Goal: Navigation & Orientation: Understand site structure

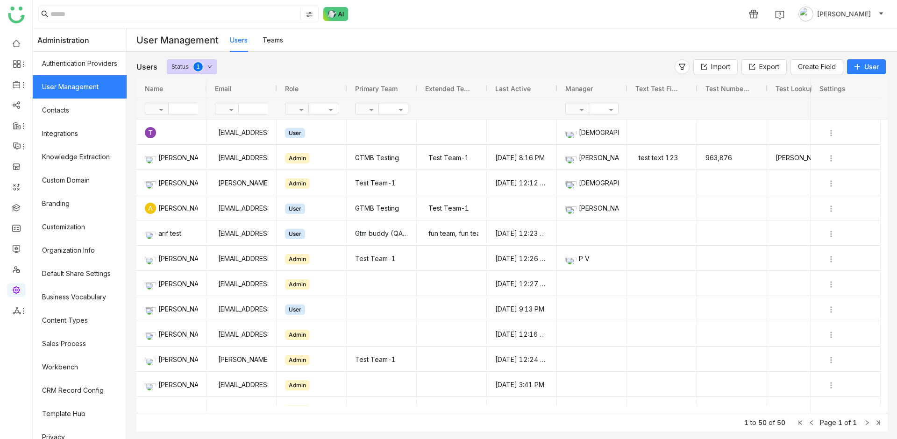
click at [251, 107] on input "text" at bounding box center [273, 108] width 68 height 11
type input "****"
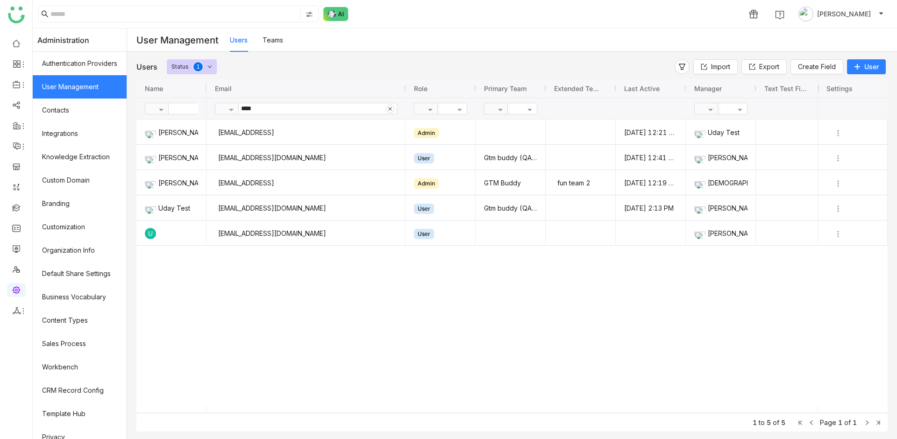
drag, startPoint x: 282, startPoint y: 86, endPoint x: 411, endPoint y: 100, distance: 129.8
click at [411, 100] on div "Email Role Primary Team Manager" at bounding box center [622, 99] width 830 height 40
click at [85, 264] on link "Default Share Settings" at bounding box center [80, 273] width 94 height 23
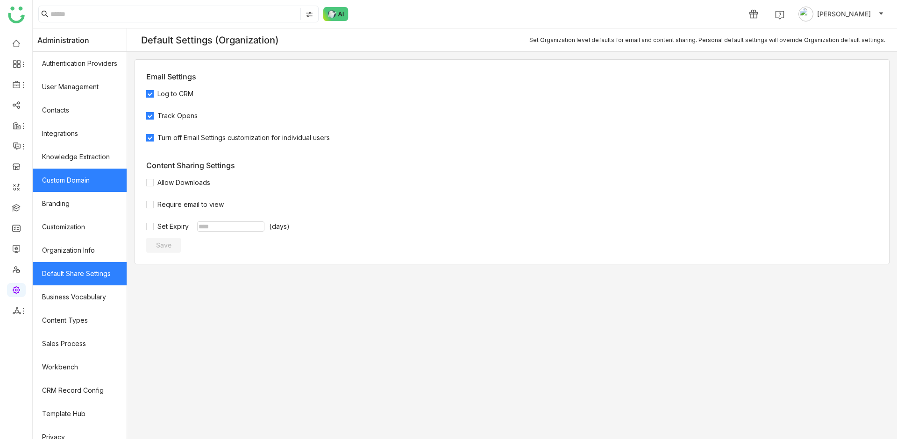
click at [97, 182] on link "Custom Domain" at bounding box center [80, 180] width 94 height 23
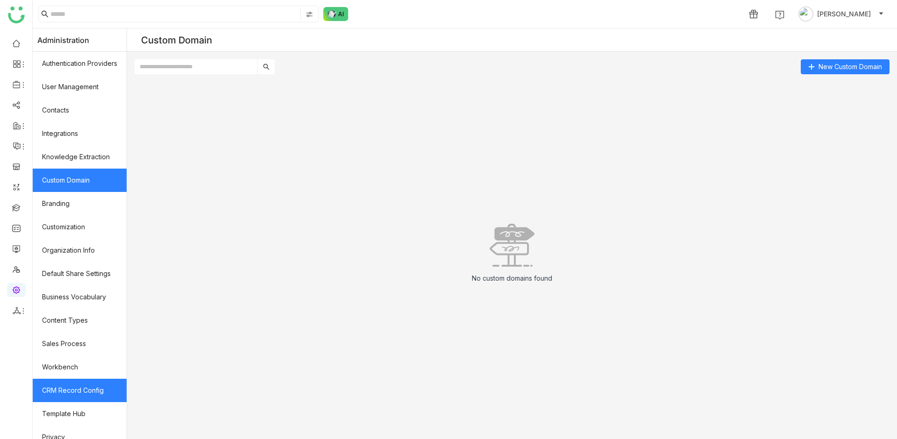
click at [67, 384] on link "CRM Record Config" at bounding box center [80, 390] width 94 height 23
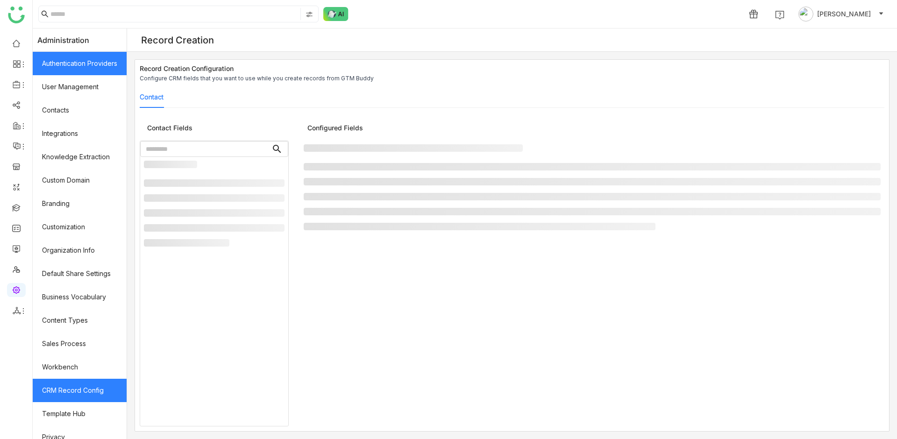
click at [69, 70] on link "Authentication Providers" at bounding box center [80, 63] width 94 height 23
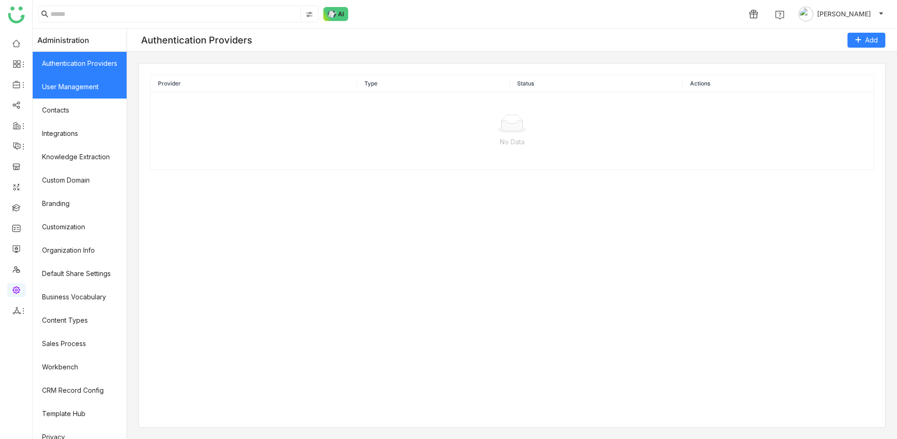
click at [69, 81] on link "User Management" at bounding box center [80, 86] width 94 height 23
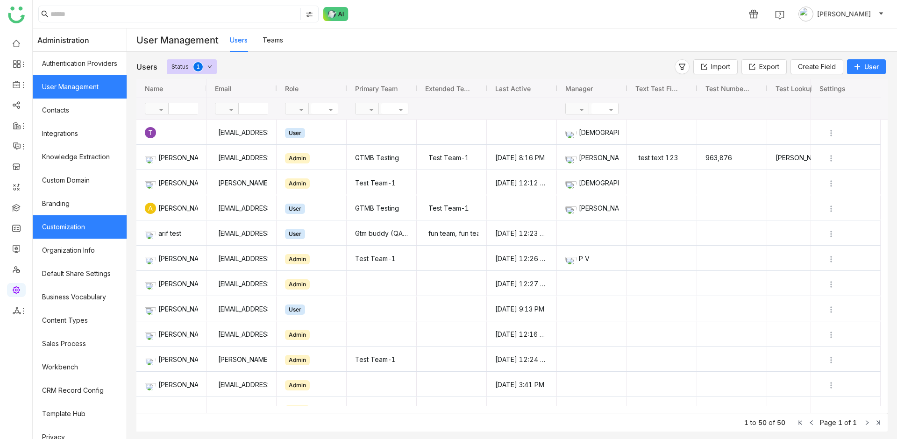
click at [76, 233] on link "Customization" at bounding box center [80, 226] width 94 height 23
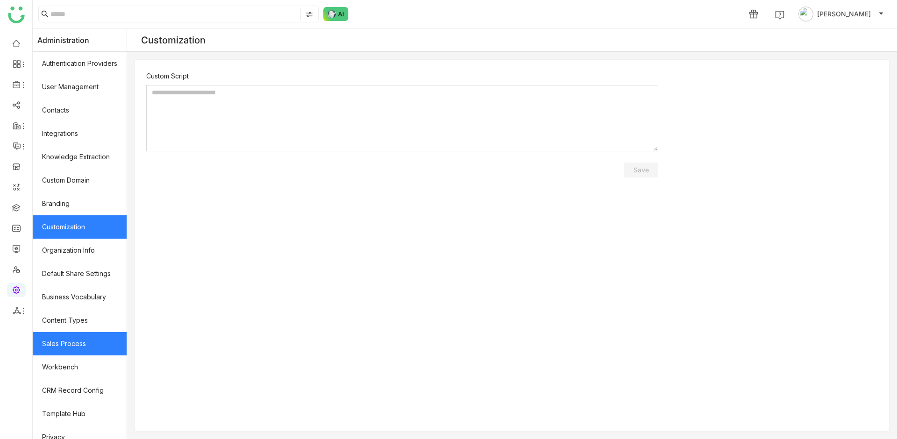
click at [83, 340] on link "Sales Process" at bounding box center [80, 343] width 94 height 23
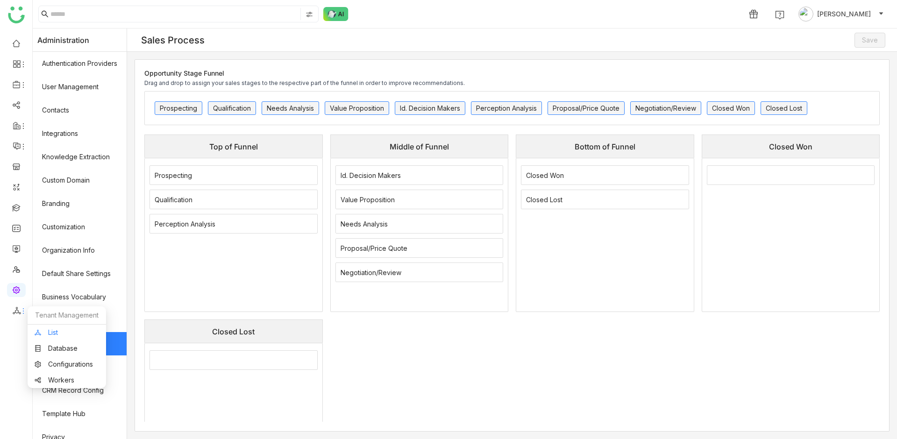
click at [46, 330] on link "List" at bounding box center [67, 333] width 64 height 7
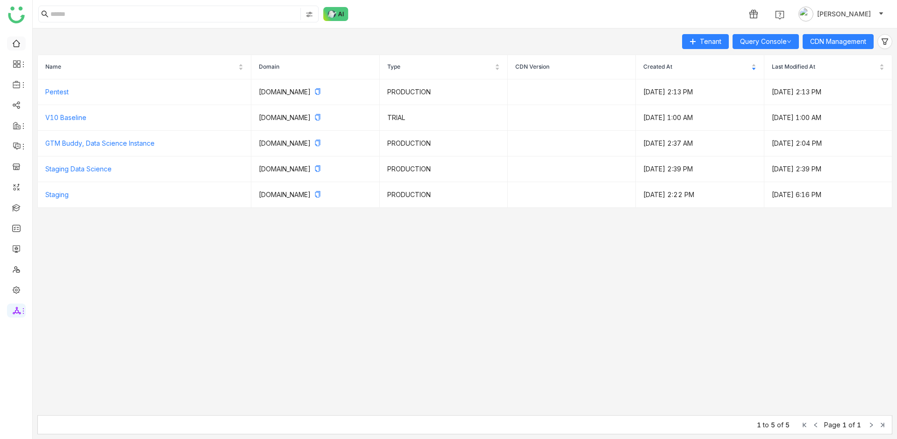
click at [14, 43] on link at bounding box center [16, 43] width 8 height 8
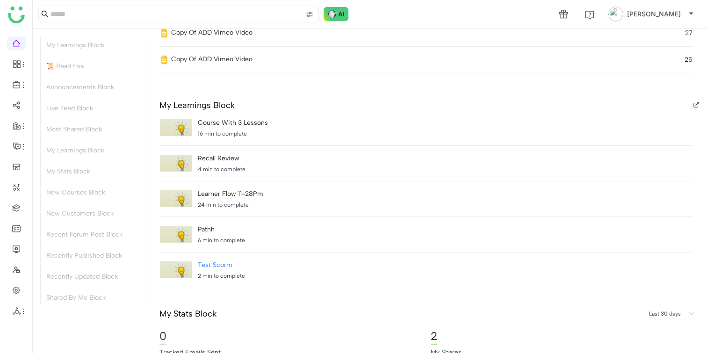
scroll to position [1151, 0]
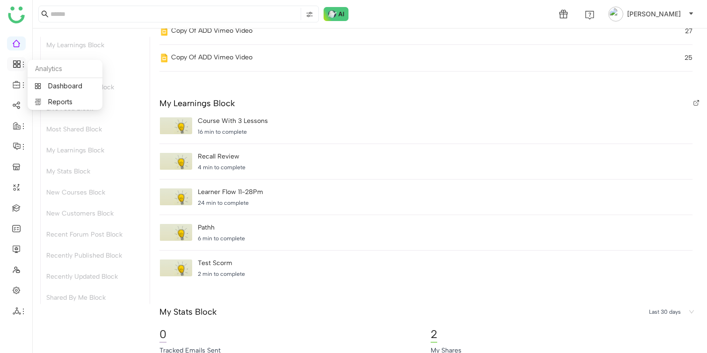
click at [22, 65] on icon at bounding box center [23, 64] width 7 height 7
click at [46, 85] on link "Dashboard" at bounding box center [65, 86] width 61 height 7
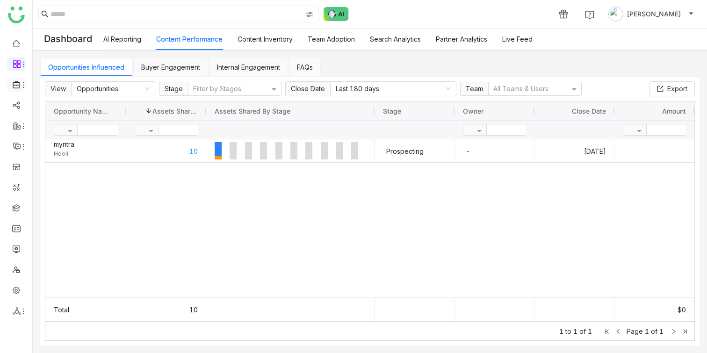
click at [24, 88] on icon at bounding box center [23, 84] width 7 height 7
click at [63, 135] on link "Library" at bounding box center [65, 138] width 61 height 7
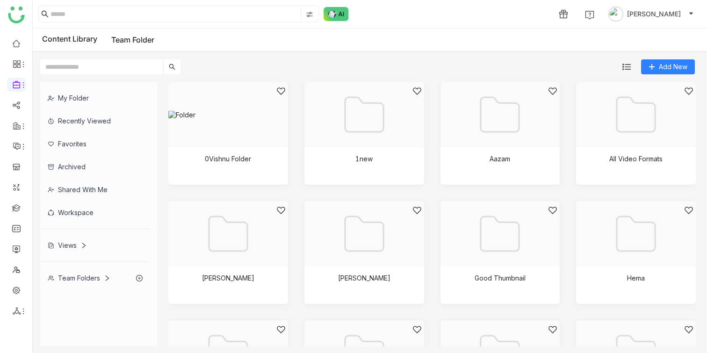
click at [107, 95] on div "My Folder" at bounding box center [95, 97] width 110 height 23
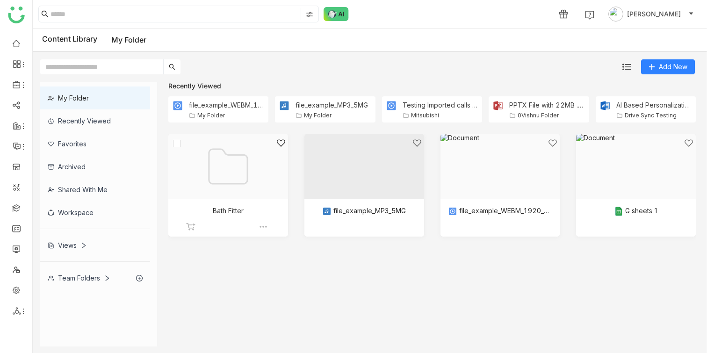
click at [241, 172] on div at bounding box center [225, 177] width 104 height 79
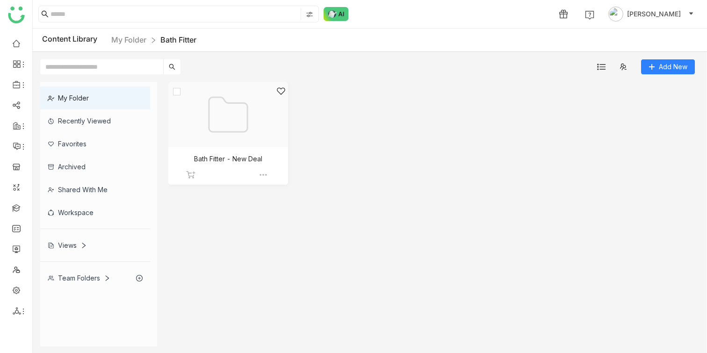
click at [202, 118] on div at bounding box center [225, 125] width 104 height 79
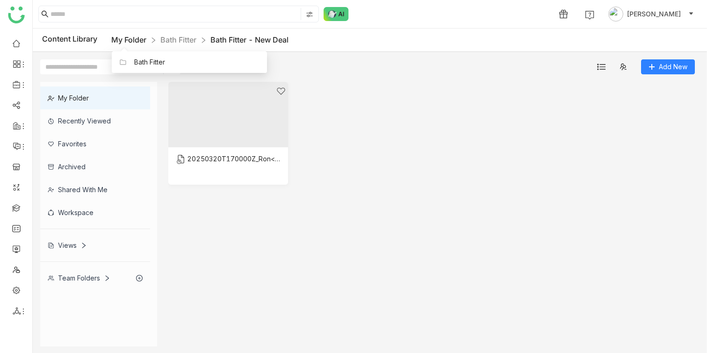
click at [134, 41] on link "My Folder" at bounding box center [128, 39] width 35 height 9
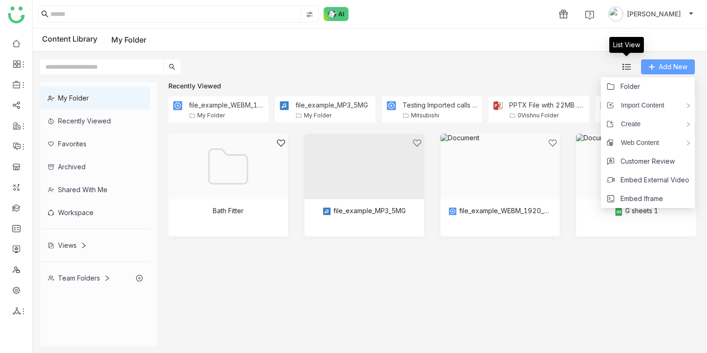
click at [662, 69] on span "Add New" at bounding box center [673, 67] width 29 height 10
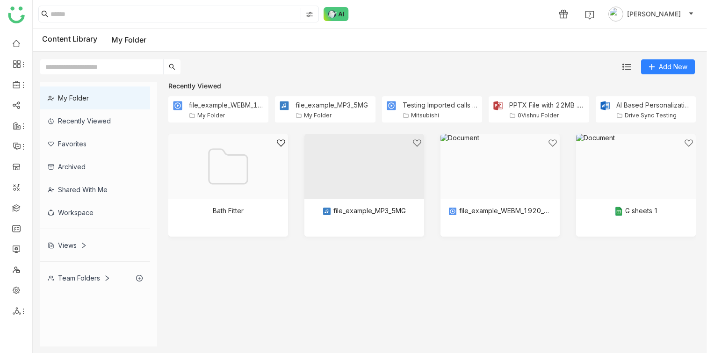
click at [247, 256] on cdk-virtual-scroll-viewport "Bath Fitter file_example_MP3_5MG file_example_WEBM_1920_3_7MB G sheets 1" at bounding box center [431, 240] width 527 height 213
click at [100, 278] on div "Team Folders" at bounding box center [79, 278] width 63 height 8
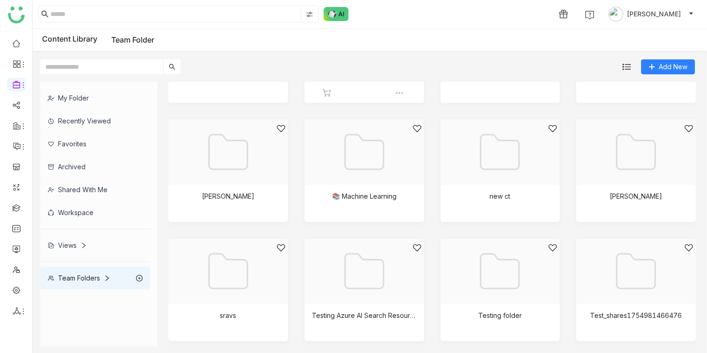
scroll to position [204, 0]
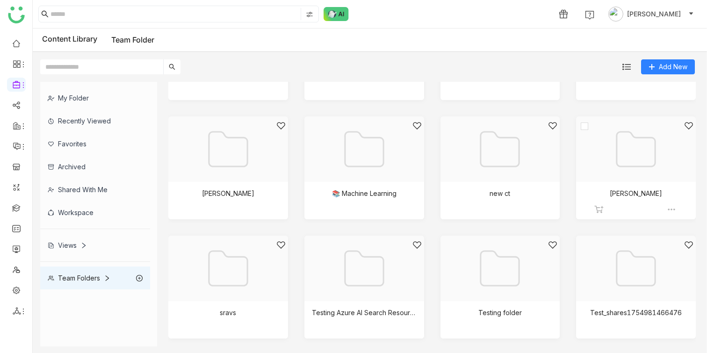
click at [627, 160] on div at bounding box center [632, 160] width 104 height 79
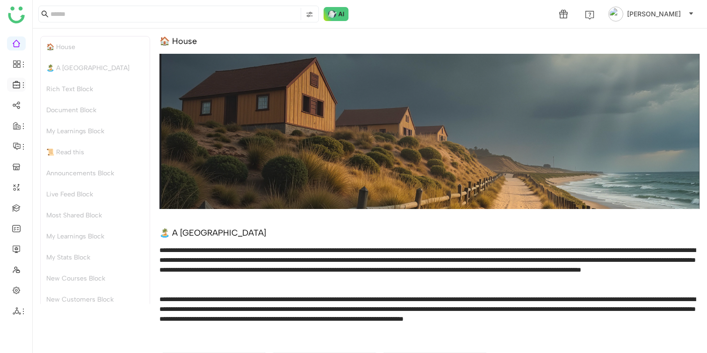
click at [22, 86] on icon at bounding box center [23, 84] width 7 height 7
click at [60, 139] on link "Library" at bounding box center [65, 138] width 61 height 7
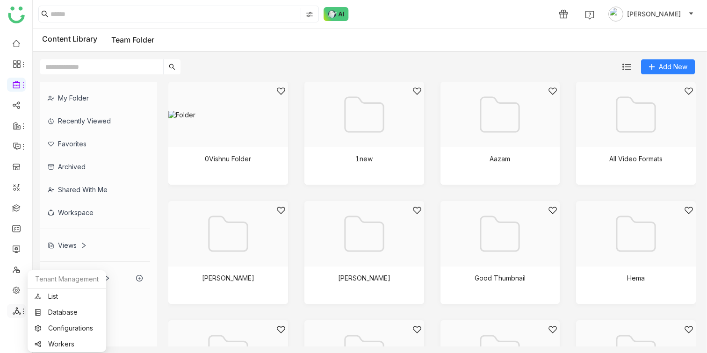
click at [25, 313] on icon at bounding box center [23, 311] width 7 height 7
click at [63, 299] on link "List" at bounding box center [67, 296] width 64 height 7
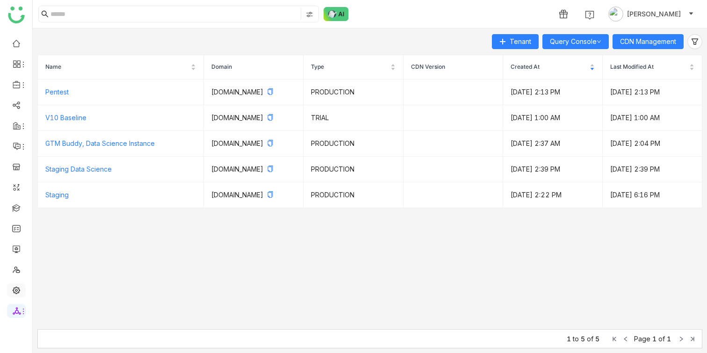
click at [21, 290] on link at bounding box center [16, 290] width 8 height 8
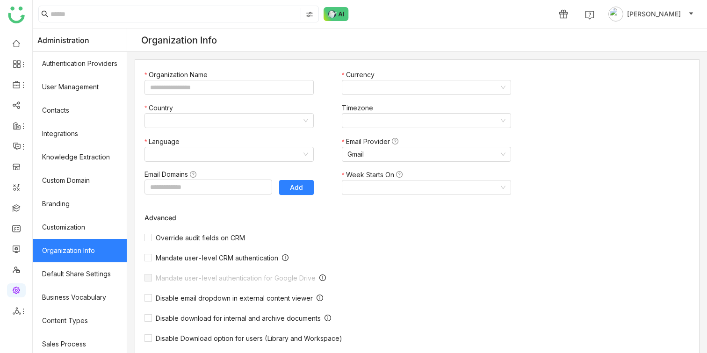
type input "*******"
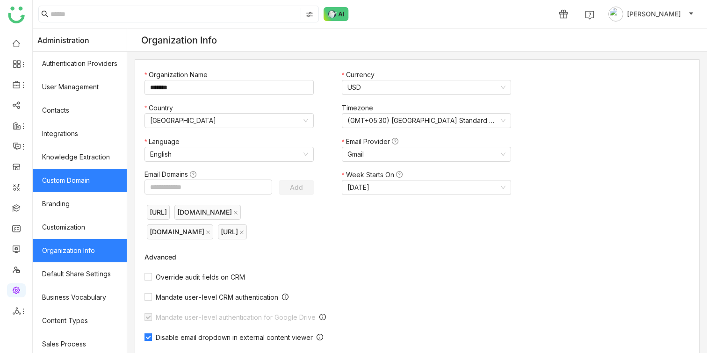
click at [97, 177] on link "Custom Domain" at bounding box center [80, 180] width 94 height 23
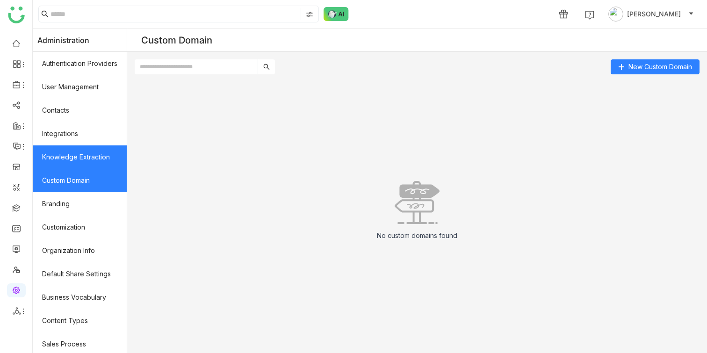
click at [96, 161] on link "Knowledge Extraction" at bounding box center [80, 156] width 94 height 23
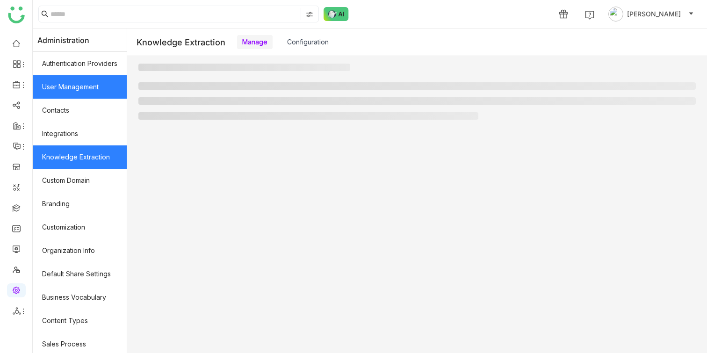
click at [87, 87] on link "User Management" at bounding box center [80, 86] width 94 height 23
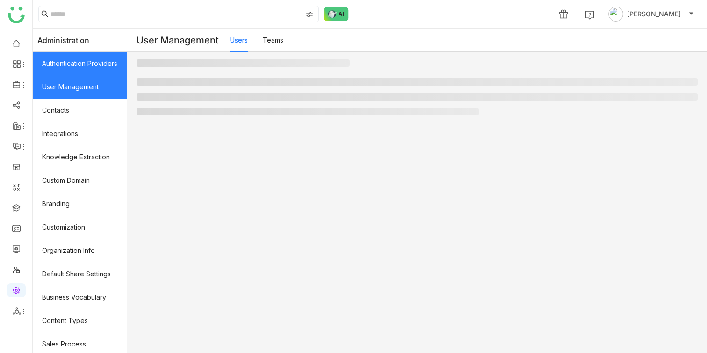
click at [101, 57] on link "Authentication Providers" at bounding box center [80, 63] width 94 height 23
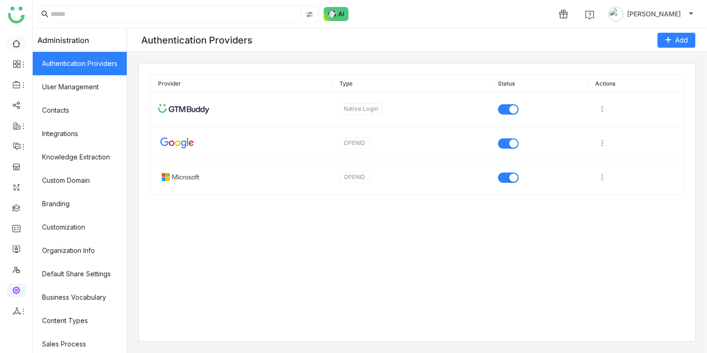
click at [14, 42] on link at bounding box center [16, 43] width 8 height 8
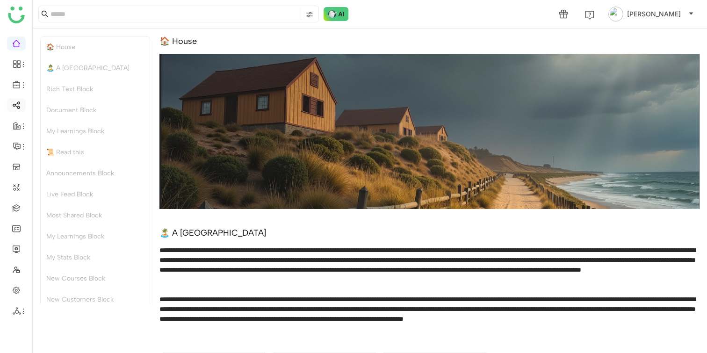
click at [15, 105] on link at bounding box center [16, 104] width 8 height 8
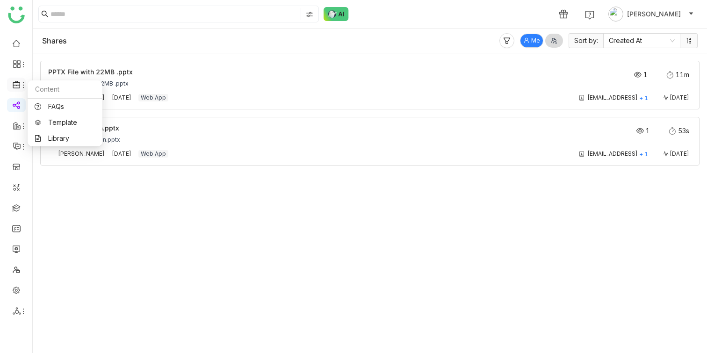
click at [20, 85] on icon at bounding box center [23, 84] width 7 height 7
click at [18, 57] on li at bounding box center [16, 64] width 19 height 14
click at [19, 68] on li at bounding box center [16, 64] width 19 height 14
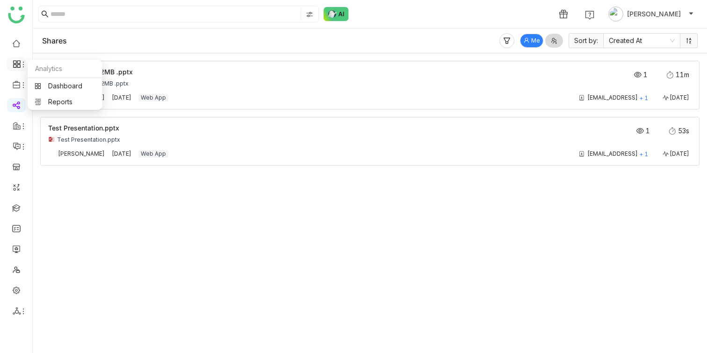
click at [19, 59] on li at bounding box center [16, 64] width 19 height 14
click at [19, 36] on ul at bounding box center [16, 177] width 32 height 294
click at [19, 42] on link at bounding box center [16, 43] width 8 height 8
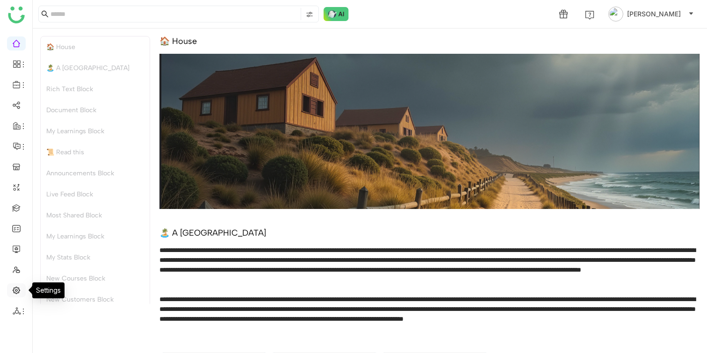
click at [15, 292] on link at bounding box center [16, 290] width 8 height 8
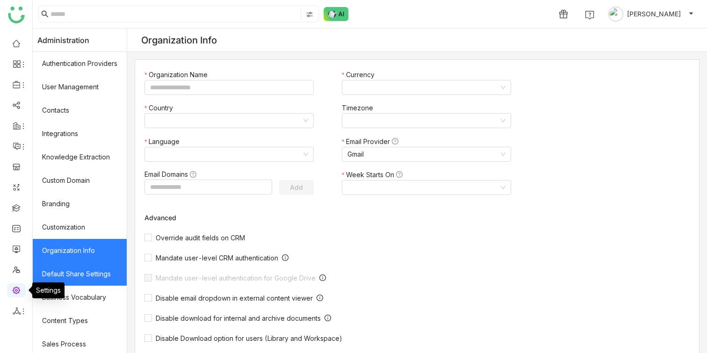
type input "*******"
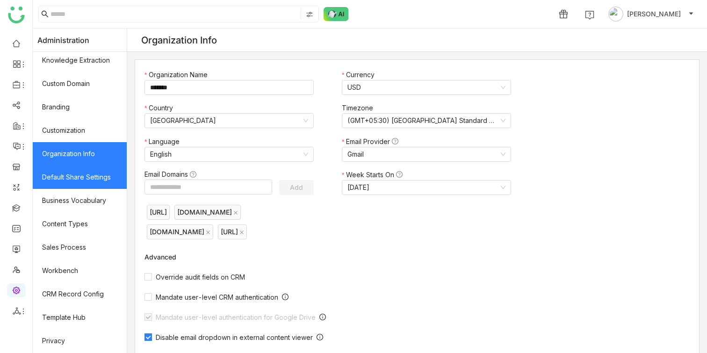
scroll to position [143, 0]
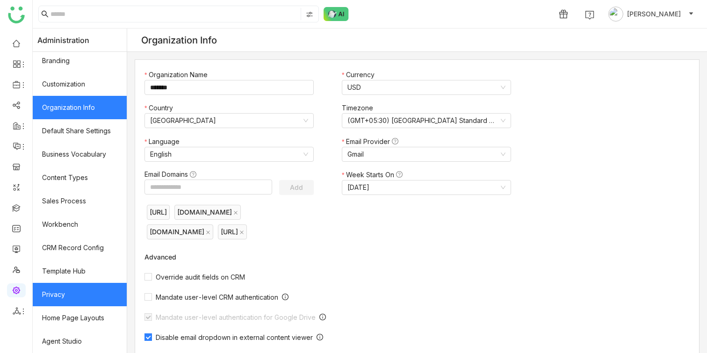
click at [77, 289] on link "Privacy" at bounding box center [80, 294] width 94 height 23
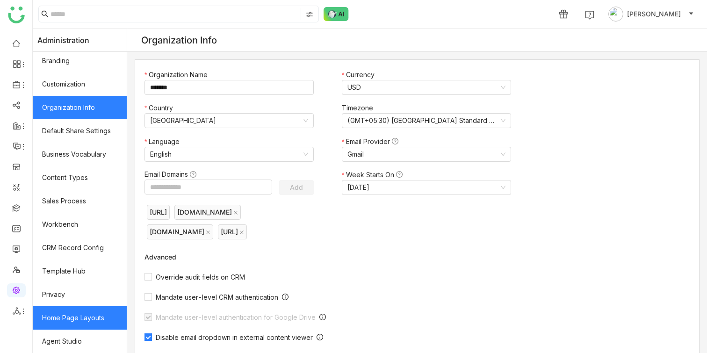
click at [88, 316] on link "Home Page Layouts" at bounding box center [80, 317] width 94 height 23
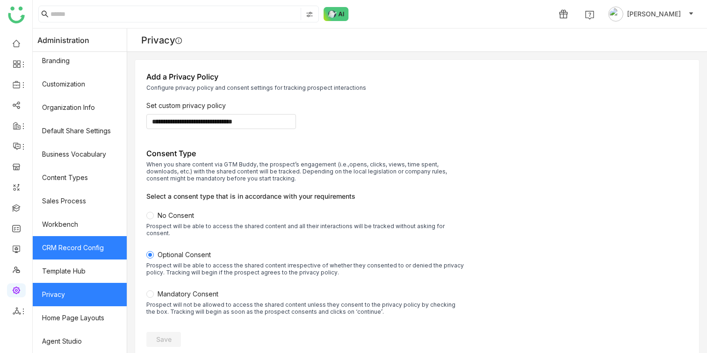
click at [89, 245] on link "CRM Record Config" at bounding box center [80, 247] width 94 height 23
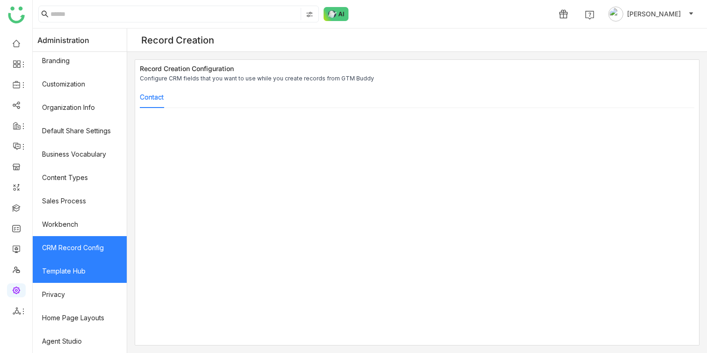
click at [92, 278] on link "Template Hub" at bounding box center [80, 270] width 94 height 23
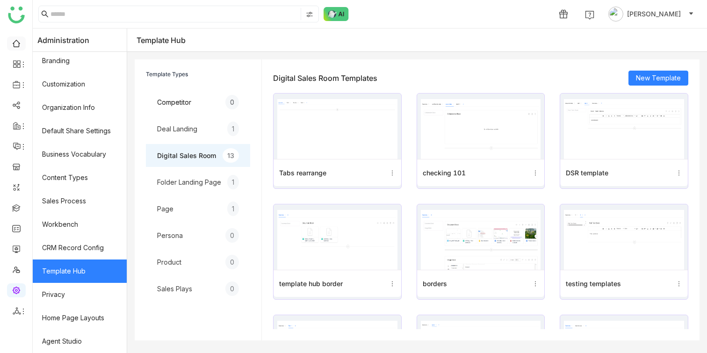
click at [17, 47] on link at bounding box center [16, 43] width 8 height 8
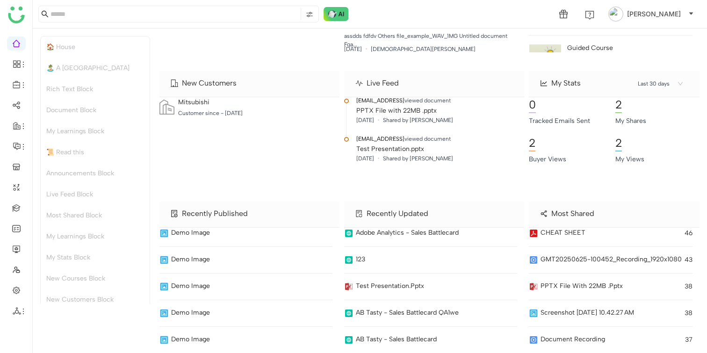
scroll to position [3156, 0]
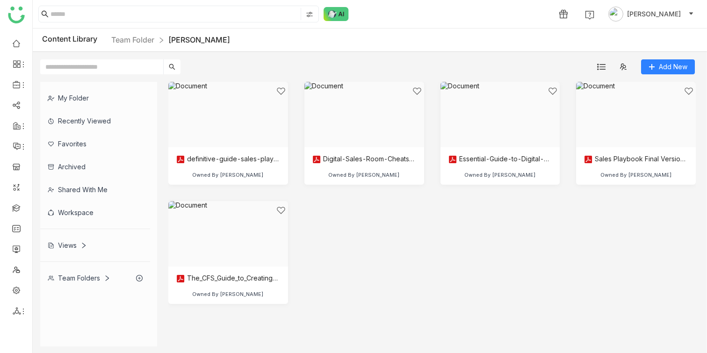
click at [135, 44] on nz-breadcrumb "Team Folder Prashanth" at bounding box center [170, 40] width 119 height 12
click at [132, 41] on link "Team Folder" at bounding box center [132, 39] width 43 height 9
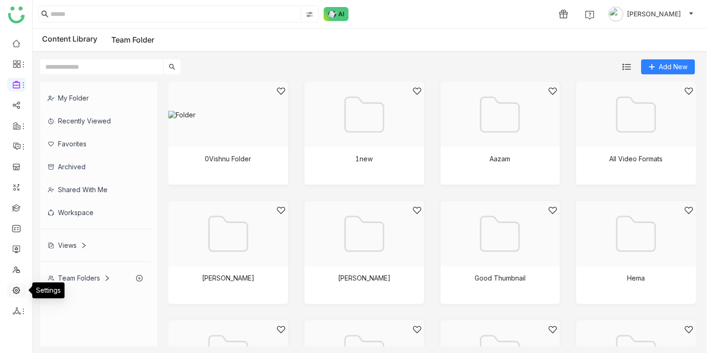
click at [16, 294] on link at bounding box center [16, 290] width 8 height 8
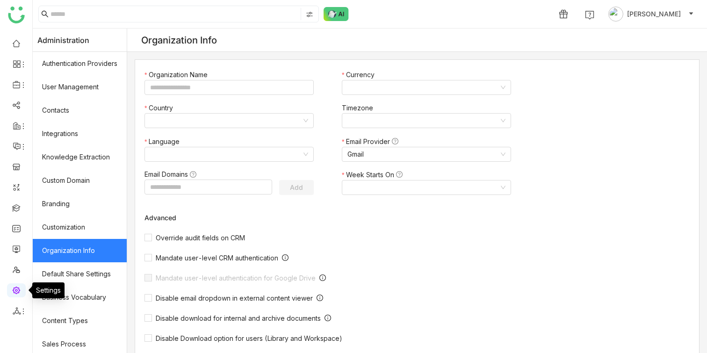
type input "*******"
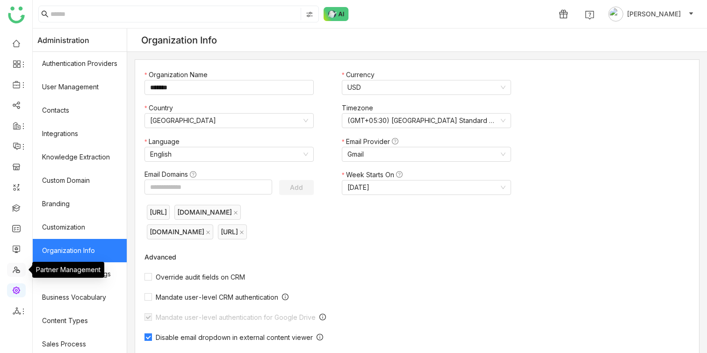
click at [17, 271] on link at bounding box center [16, 269] width 8 height 8
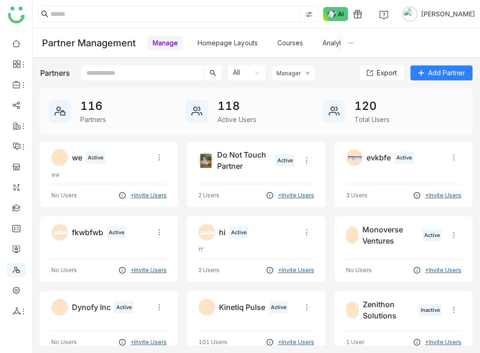
drag, startPoint x: 312, startPoint y: 227, endPoint x: 475, endPoint y: 74, distance: 224.2
click at [238, 73] on nz-select-item "All" at bounding box center [246, 72] width 27 height 15
click at [243, 109] on div "Active" at bounding box center [247, 106] width 26 height 10
click at [252, 72] on nz-select-item "Active" at bounding box center [247, 72] width 28 height 15
click at [249, 115] on nz-option-item "Inactive" at bounding box center [249, 121] width 40 height 15
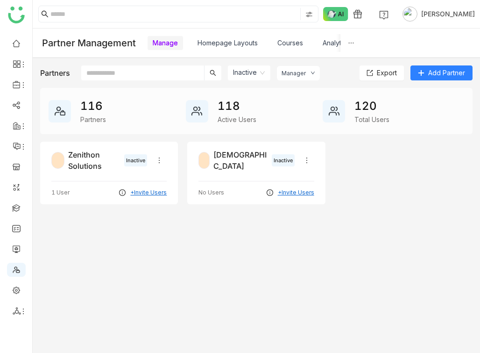
click at [258, 75] on nz-select-item "Inactive" at bounding box center [249, 72] width 32 height 15
click at [258, 92] on div "All" at bounding box center [250, 91] width 33 height 10
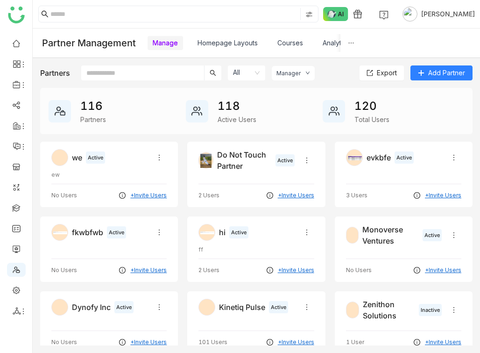
click at [301, 74] on div "Manager" at bounding box center [293, 73] width 43 height 14
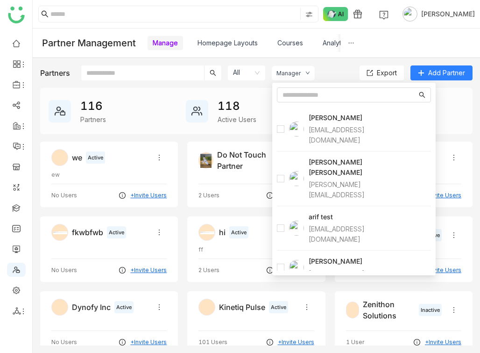
click at [335, 73] on div "Partners All Manager Export Add Partner" at bounding box center [256, 72] width 433 height 15
